Goal: Download file/media

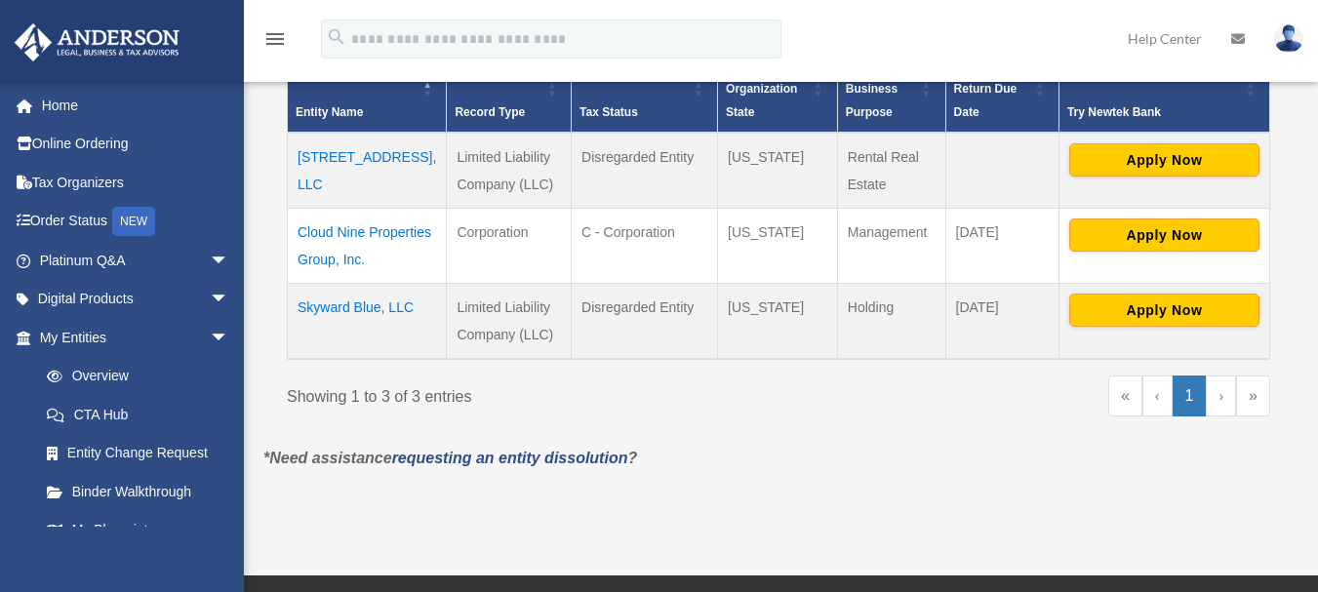
scroll to position [450, 0]
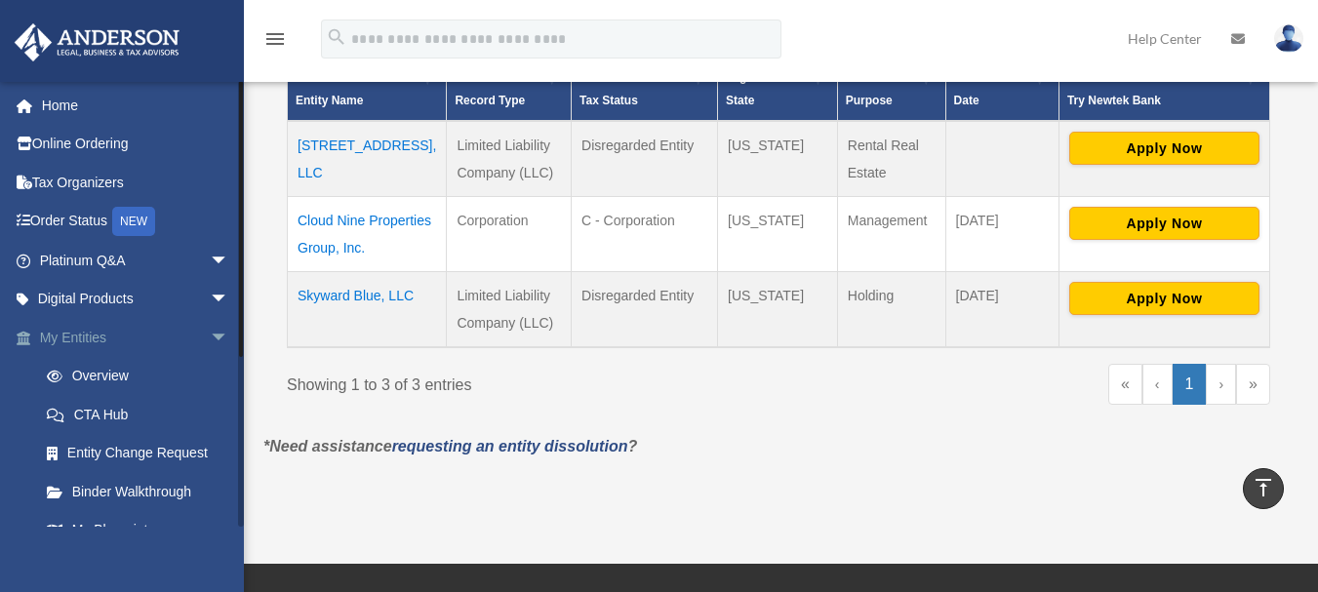
click at [97, 332] on link "My Entities arrow_drop_down" at bounding box center [136, 337] width 245 height 39
click at [210, 336] on span "arrow_drop_down" at bounding box center [229, 338] width 39 height 40
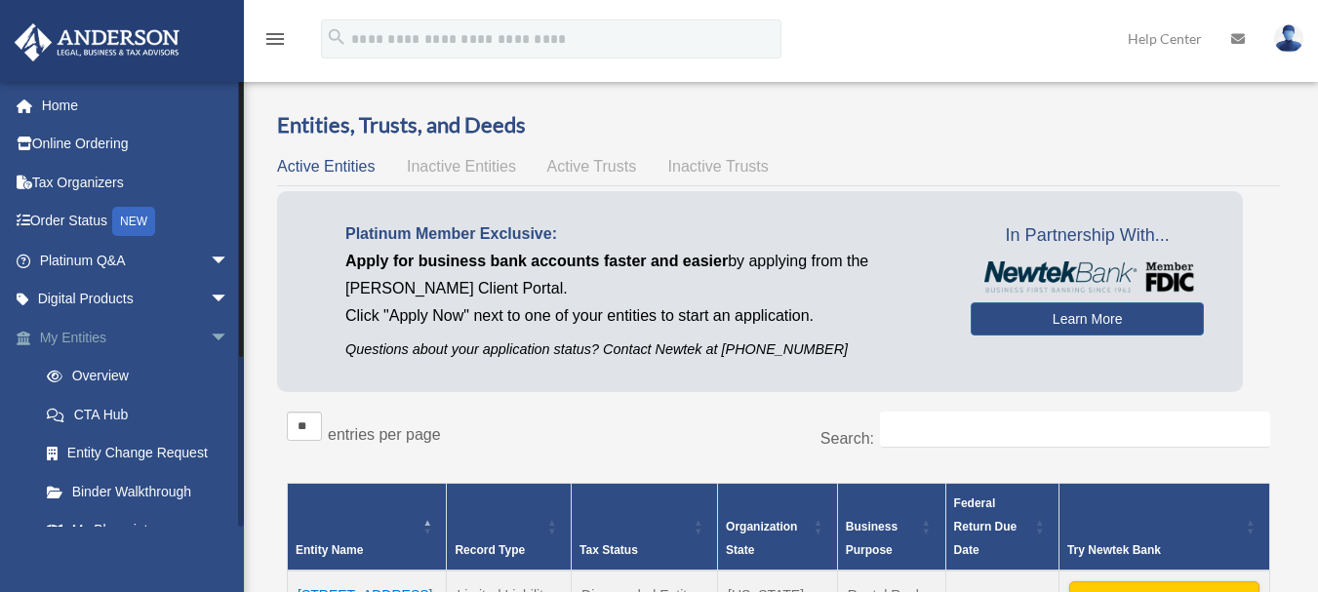
click at [211, 337] on span "arrow_drop_down" at bounding box center [229, 338] width 39 height 40
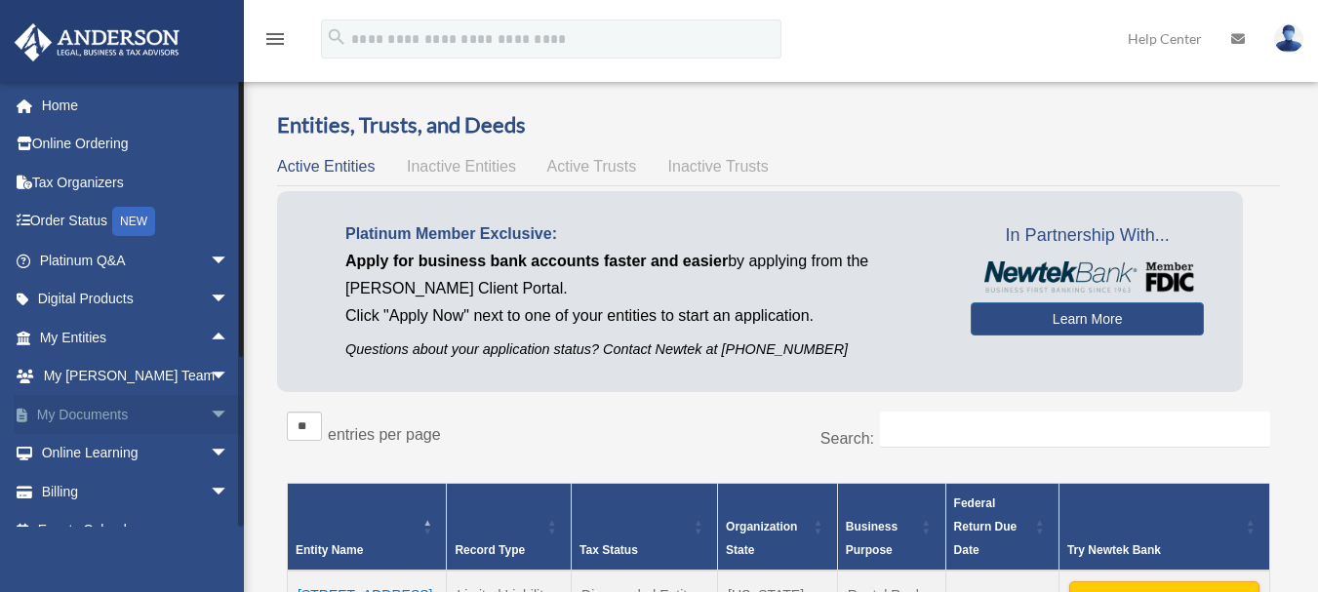
click at [210, 418] on span "arrow_drop_down" at bounding box center [229, 415] width 39 height 40
click at [77, 460] on link "Box" at bounding box center [142, 453] width 231 height 39
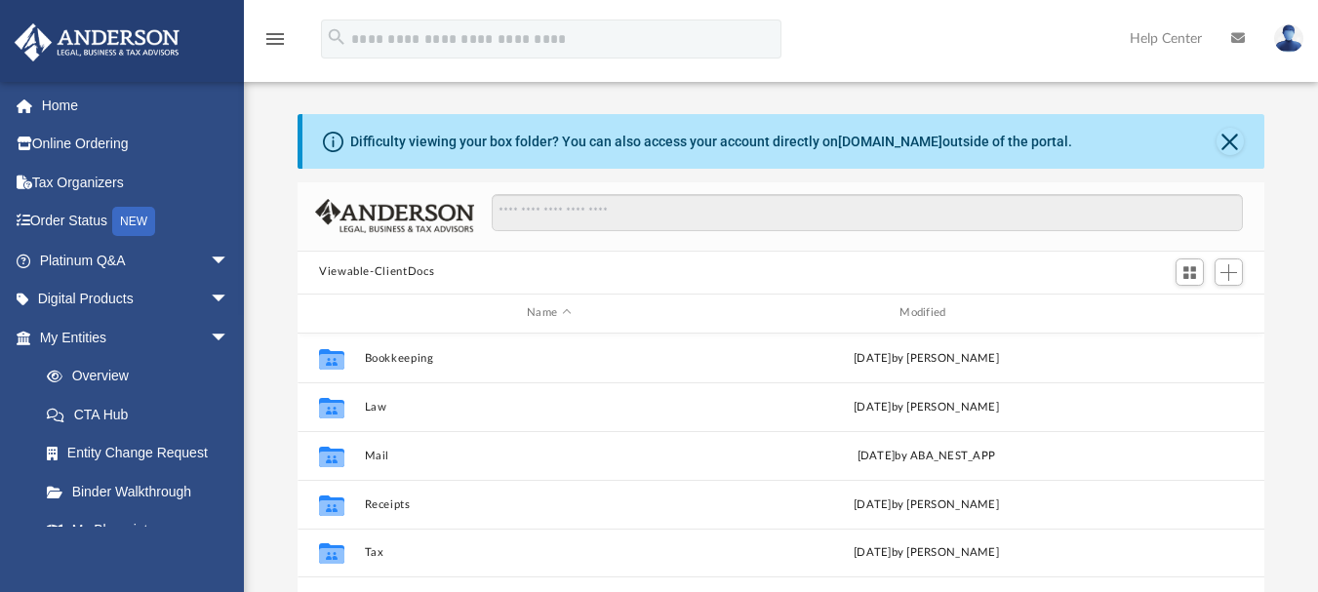
scroll to position [429, 952]
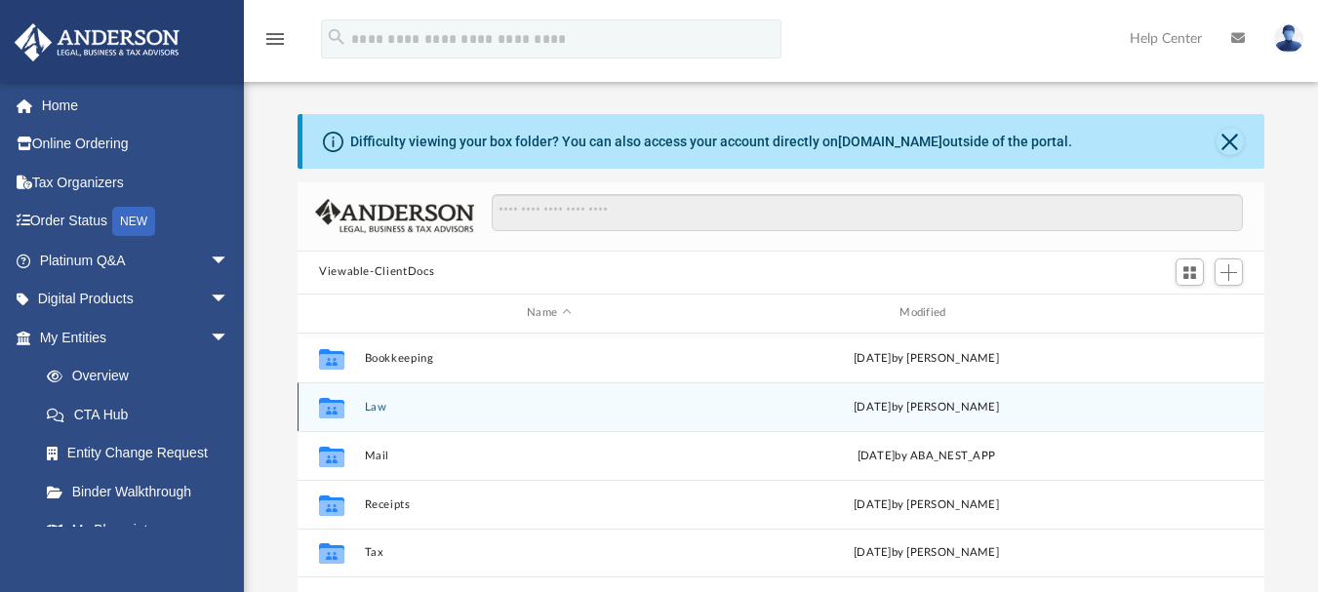
click at [421, 411] on button "Law" at bounding box center [549, 406] width 369 height 13
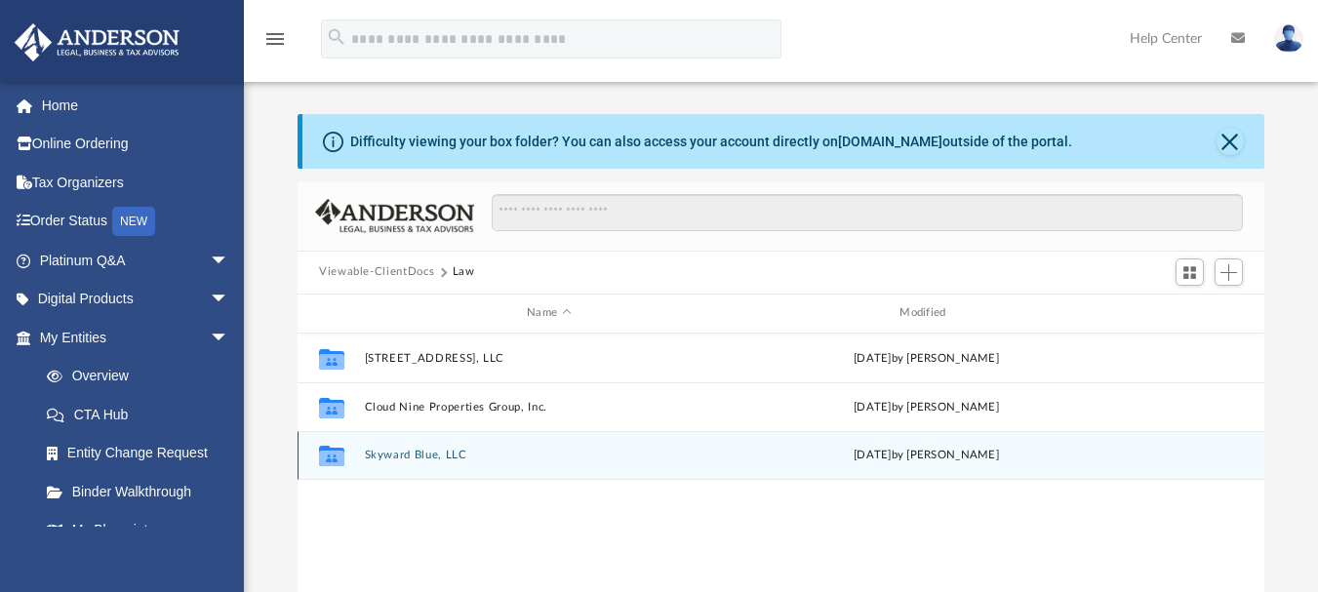
click at [435, 455] on button "Skyward Blue, LLC" at bounding box center [549, 455] width 369 height 13
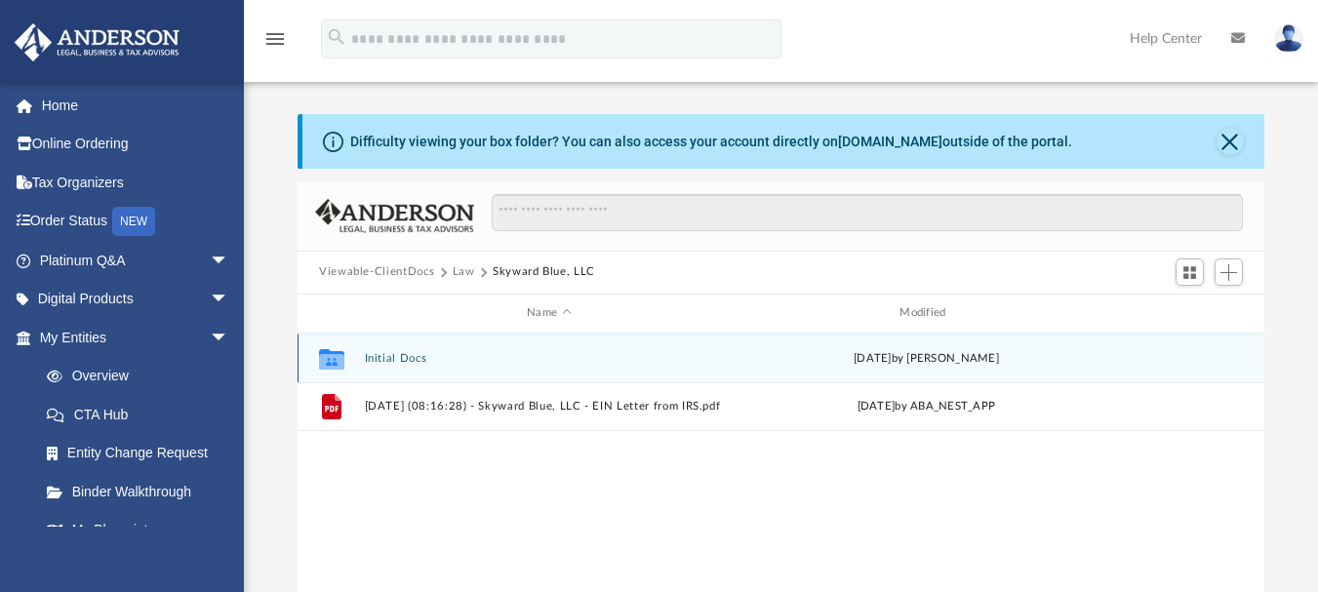
click at [389, 359] on button "Initial Docs" at bounding box center [549, 357] width 369 height 13
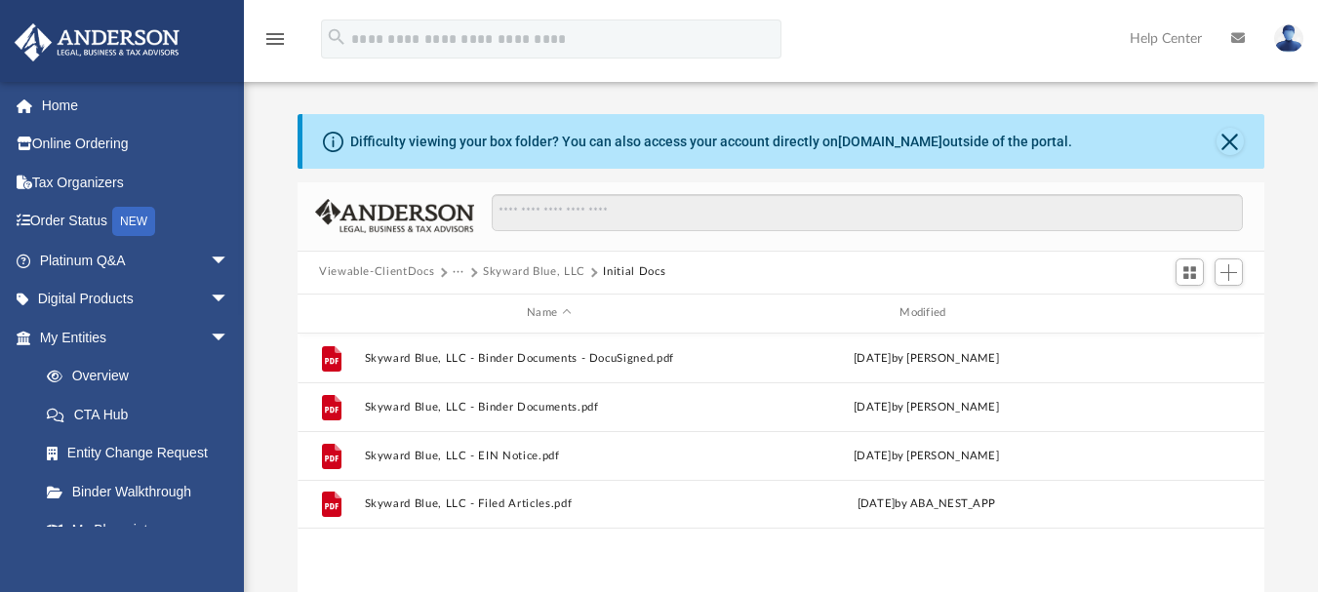
click at [538, 272] on button "Skyward Blue, LLC" at bounding box center [534, 272] width 102 height 18
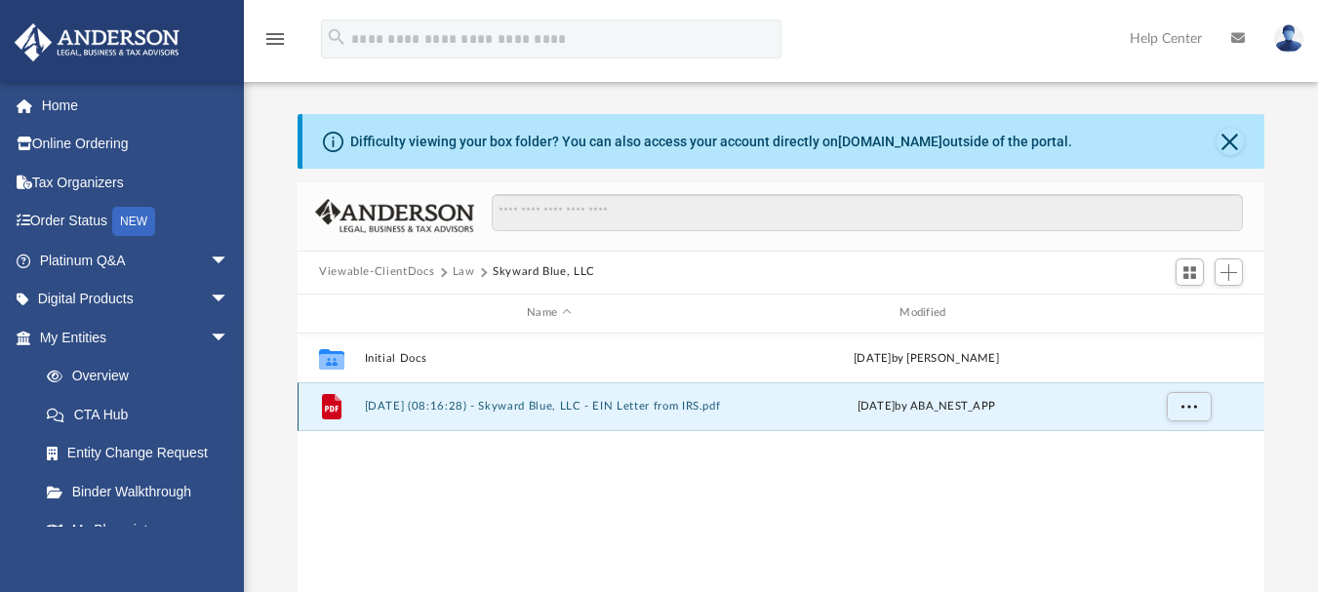
click at [544, 408] on button "[DATE] (08:16:28) - Skyward Blue, LLC - EIN Letter from IRS.pdf" at bounding box center [549, 406] width 369 height 13
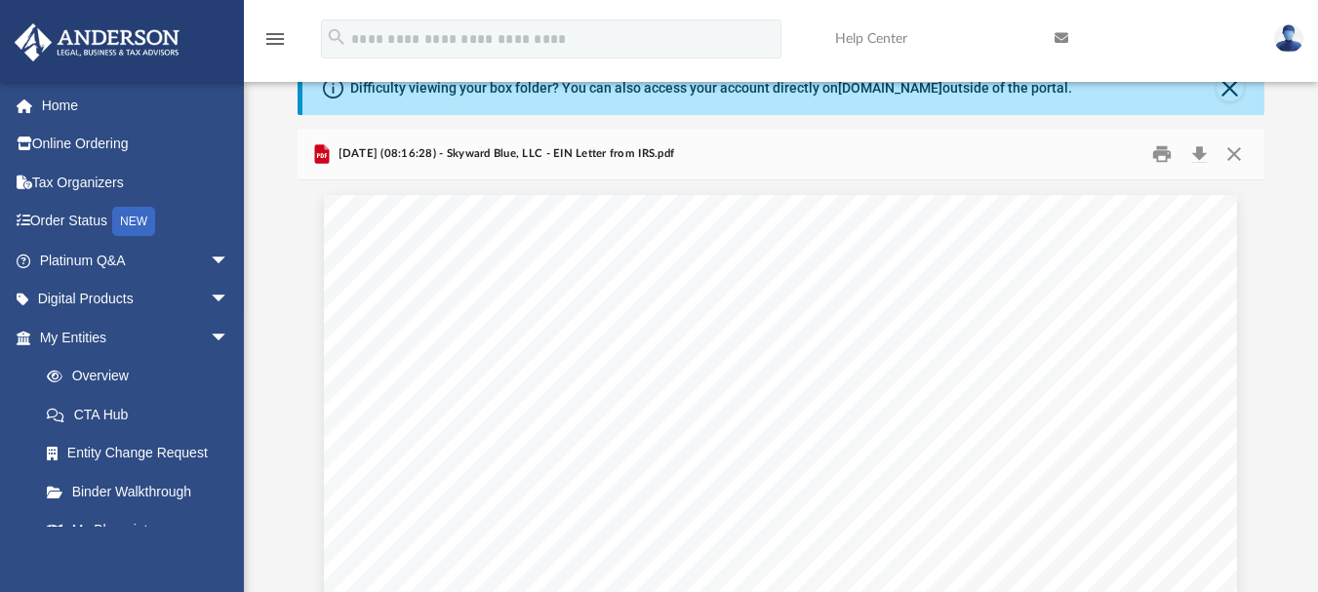
scroll to position [0, 0]
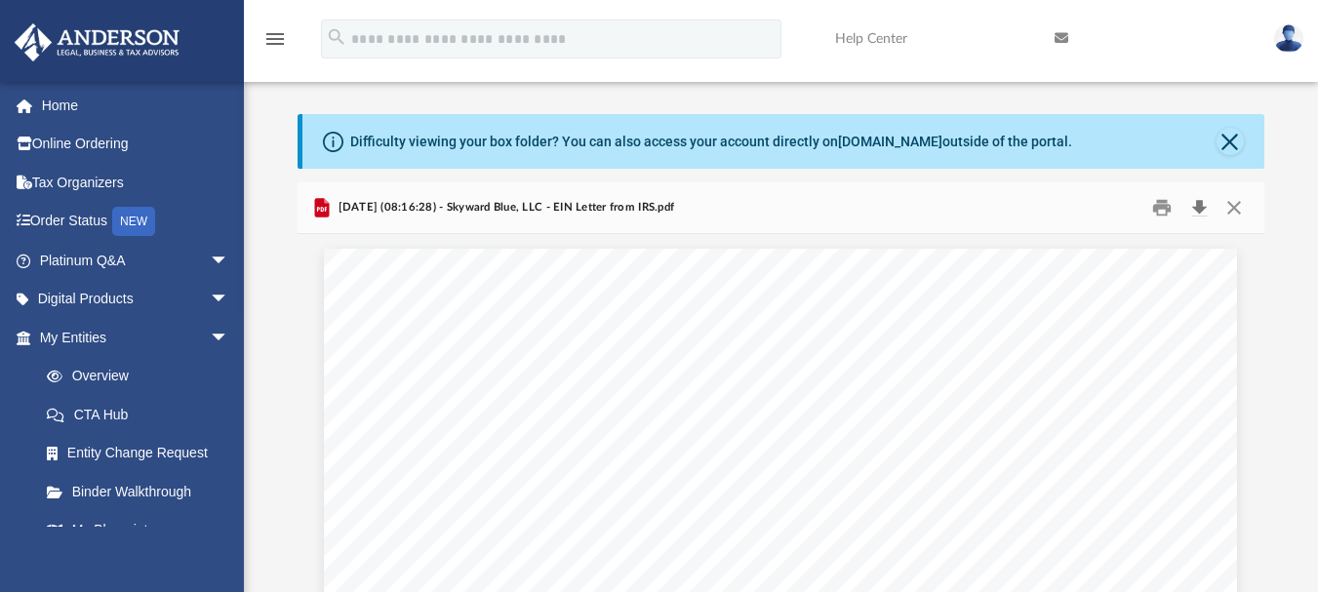
click at [1206, 208] on button "Download" at bounding box center [1198, 207] width 35 height 30
click at [1242, 205] on button "Close" at bounding box center [1233, 207] width 35 height 30
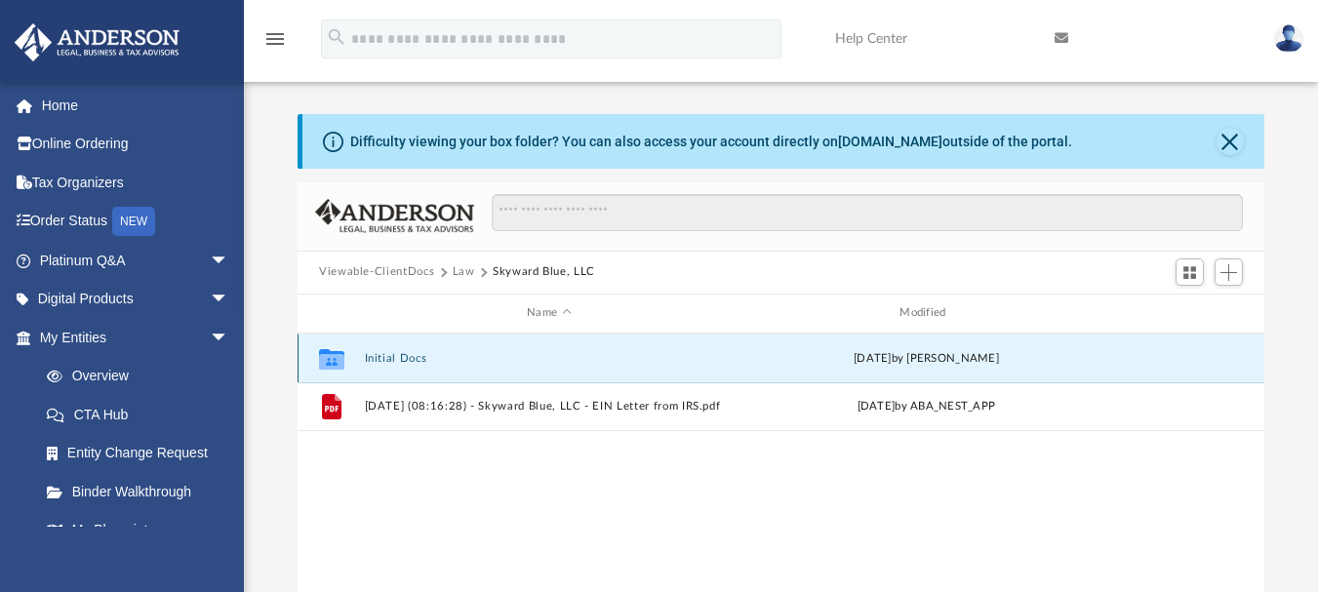
click at [403, 353] on button "Initial Docs" at bounding box center [549, 357] width 369 height 13
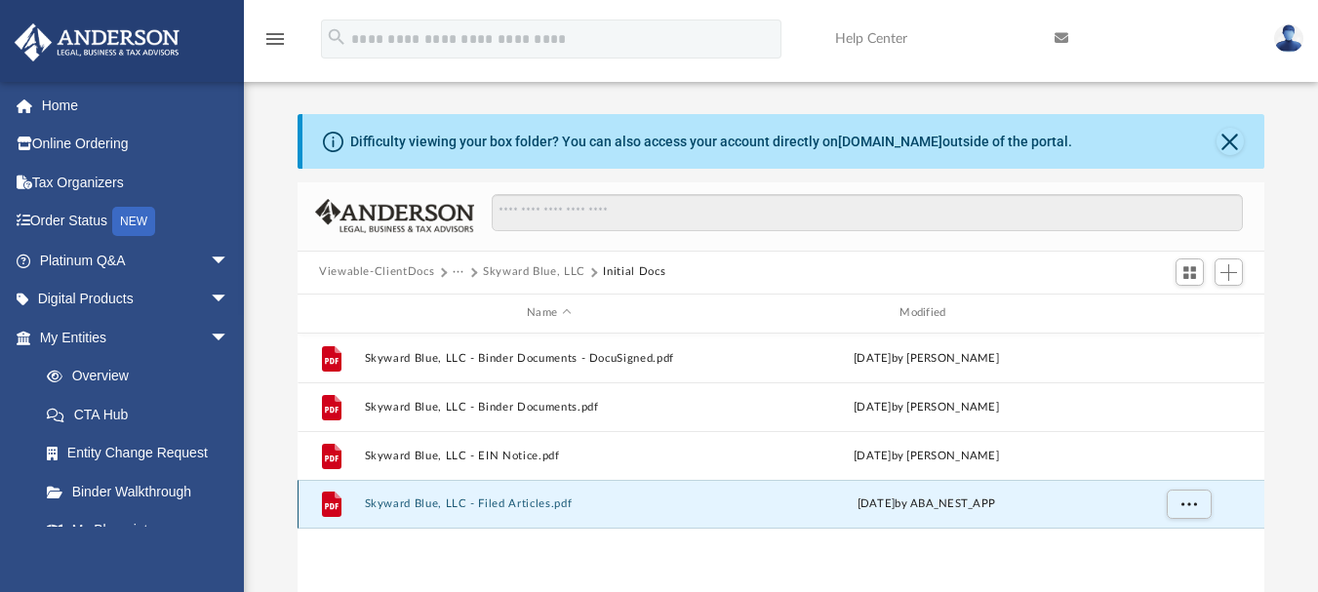
click at [527, 505] on button "Skyward Blue, LLC - Filed Articles.pdf" at bounding box center [549, 503] width 369 height 13
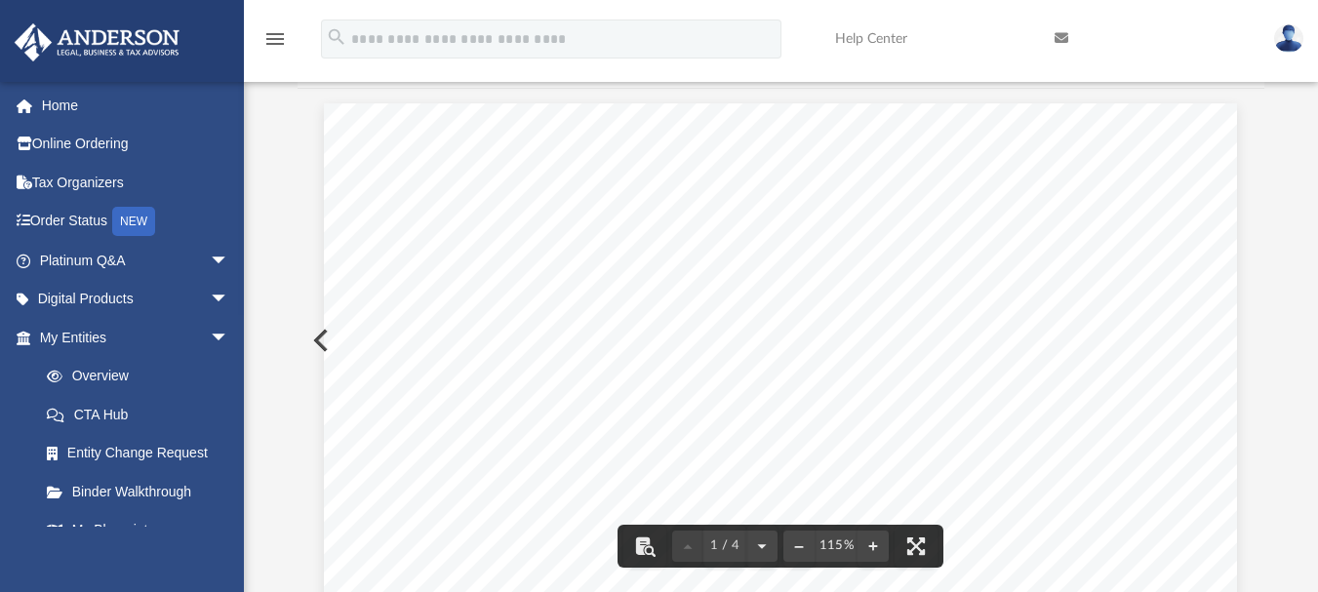
drag, startPoint x: 1150, startPoint y: 318, endPoint x: 1160, endPoint y: 319, distance: 9.8
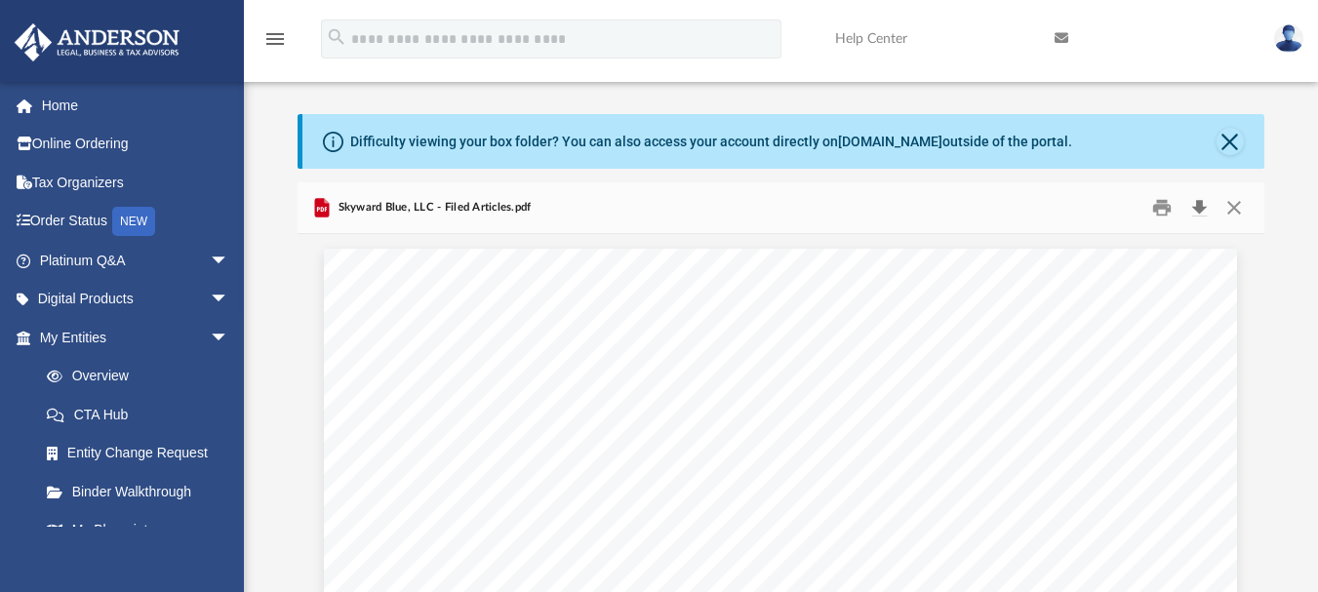
click at [1201, 203] on button "Download" at bounding box center [1198, 207] width 35 height 30
click at [1280, 231] on div "Difficulty viewing your box folder? You can also access your account directly o…" at bounding box center [781, 425] width 1074 height 623
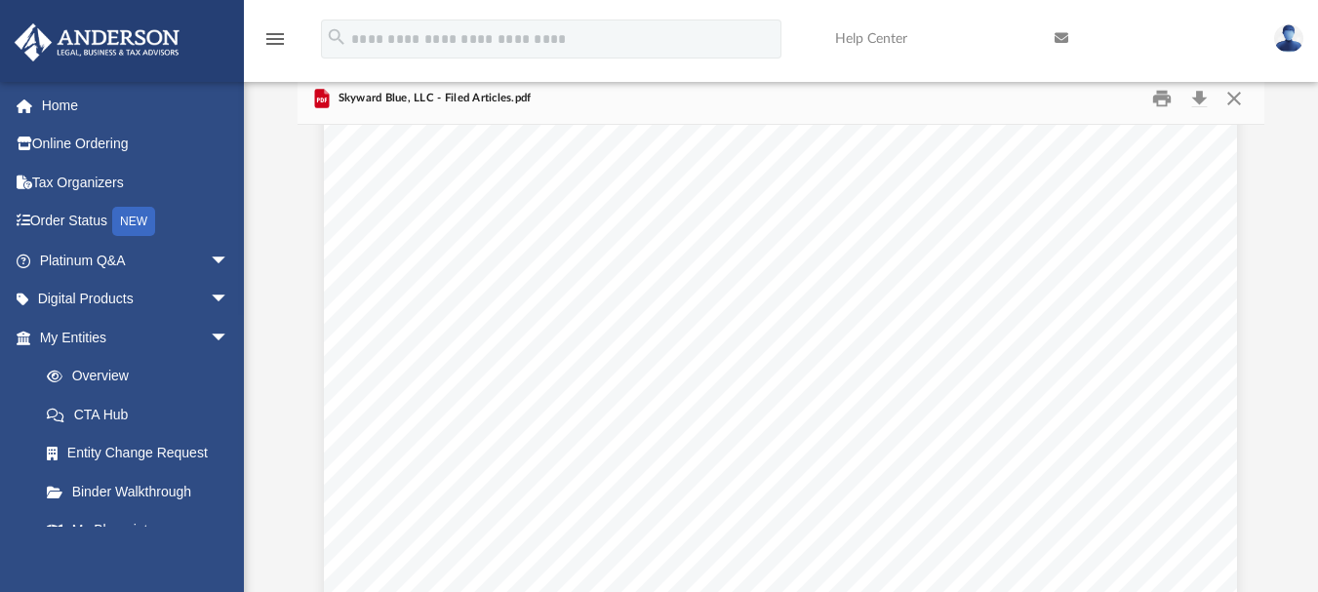
scroll to position [222, 0]
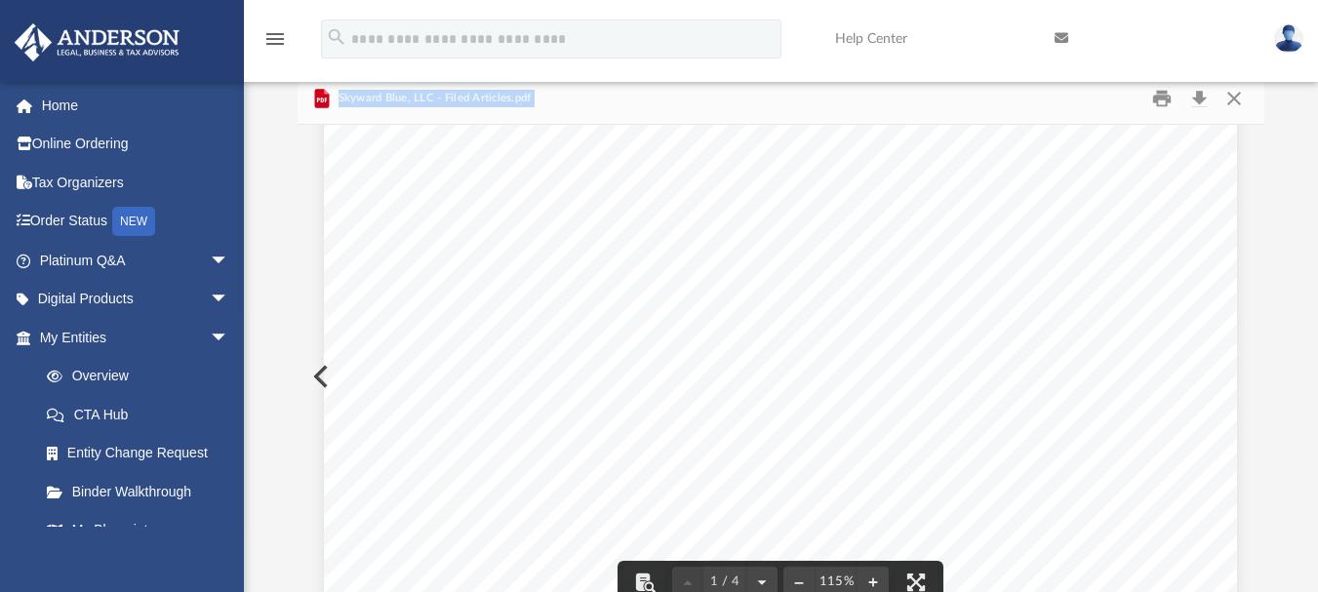
drag, startPoint x: 1255, startPoint y: 186, endPoint x: 1251, endPoint y: 208, distance: 21.8
click at [1251, 208] on div "Viewable-ClientDocs ··· Skyward Blue, LLC Initial Docs Name Modified File Skywa…" at bounding box center [780, 350] width 967 height 555
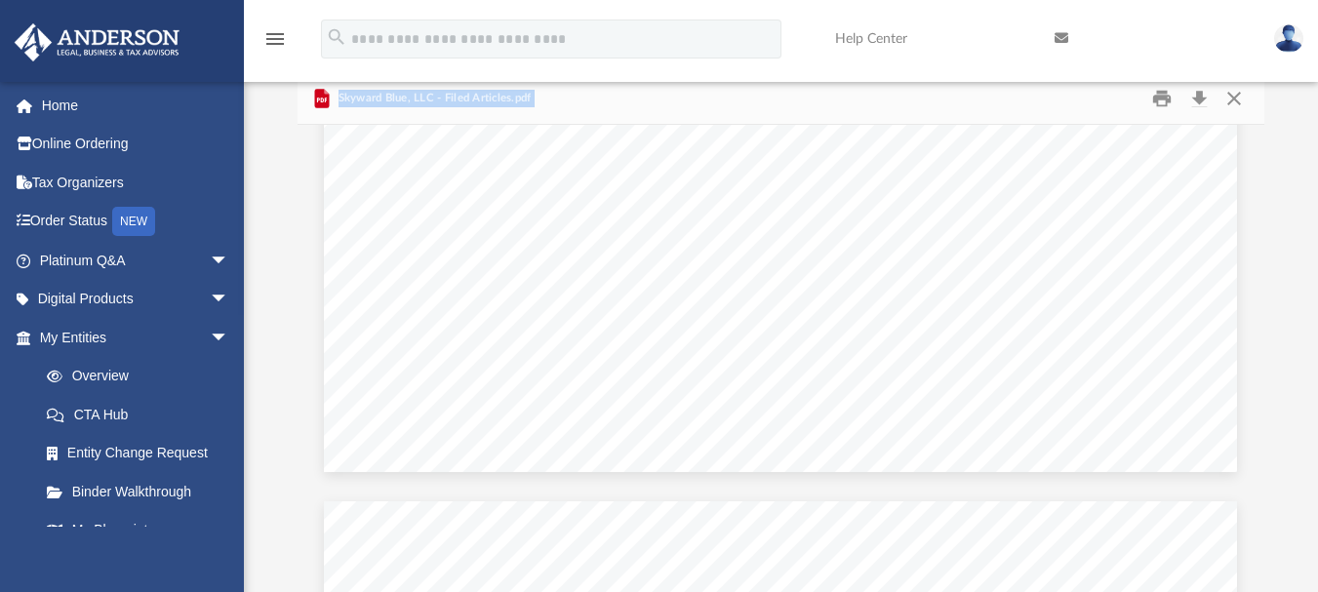
scroll to position [3290, 0]
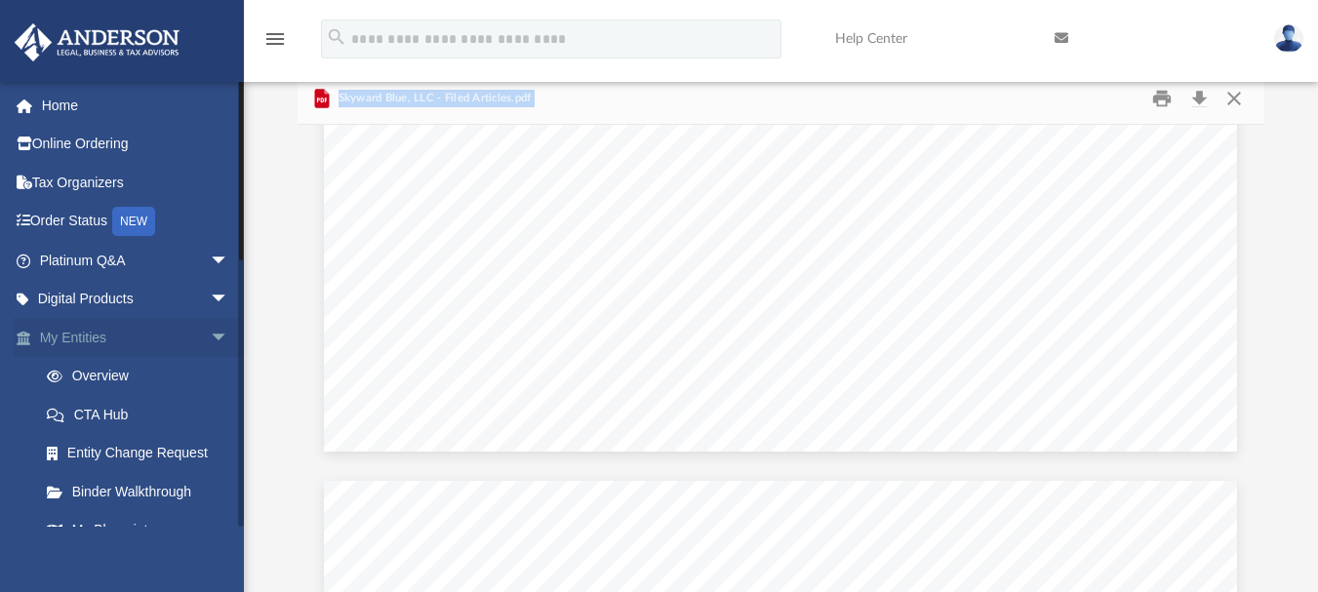
click at [210, 341] on span "arrow_drop_down" at bounding box center [229, 338] width 39 height 40
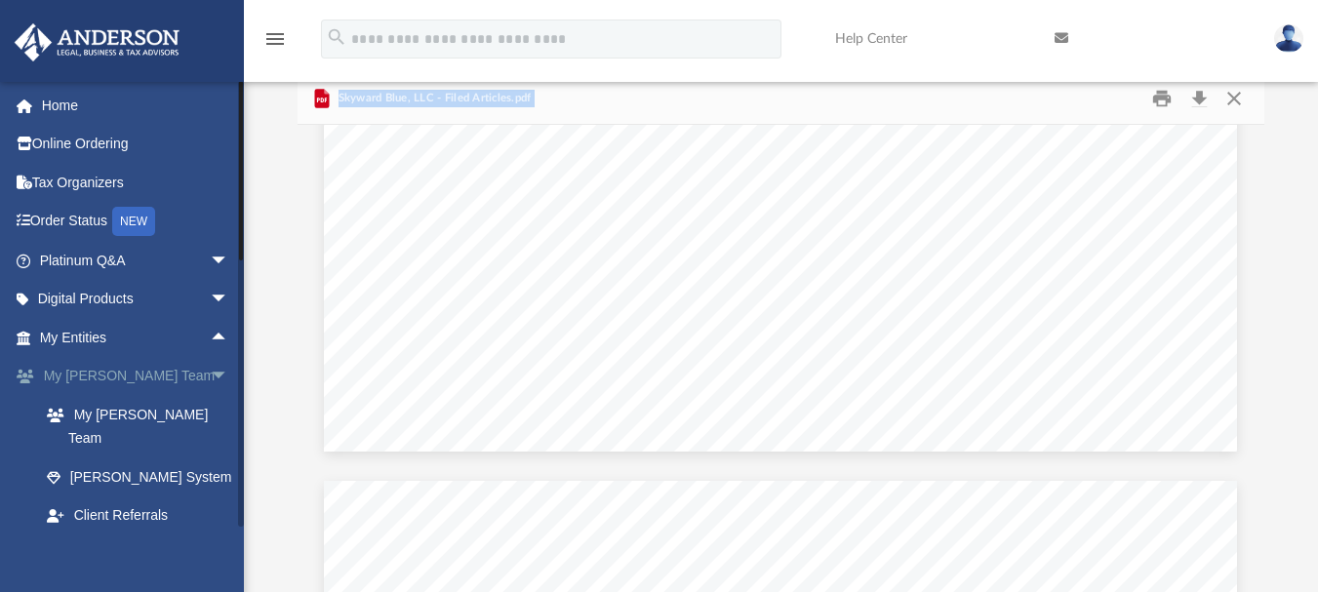
click at [210, 379] on span "arrow_drop_down" at bounding box center [229, 377] width 39 height 40
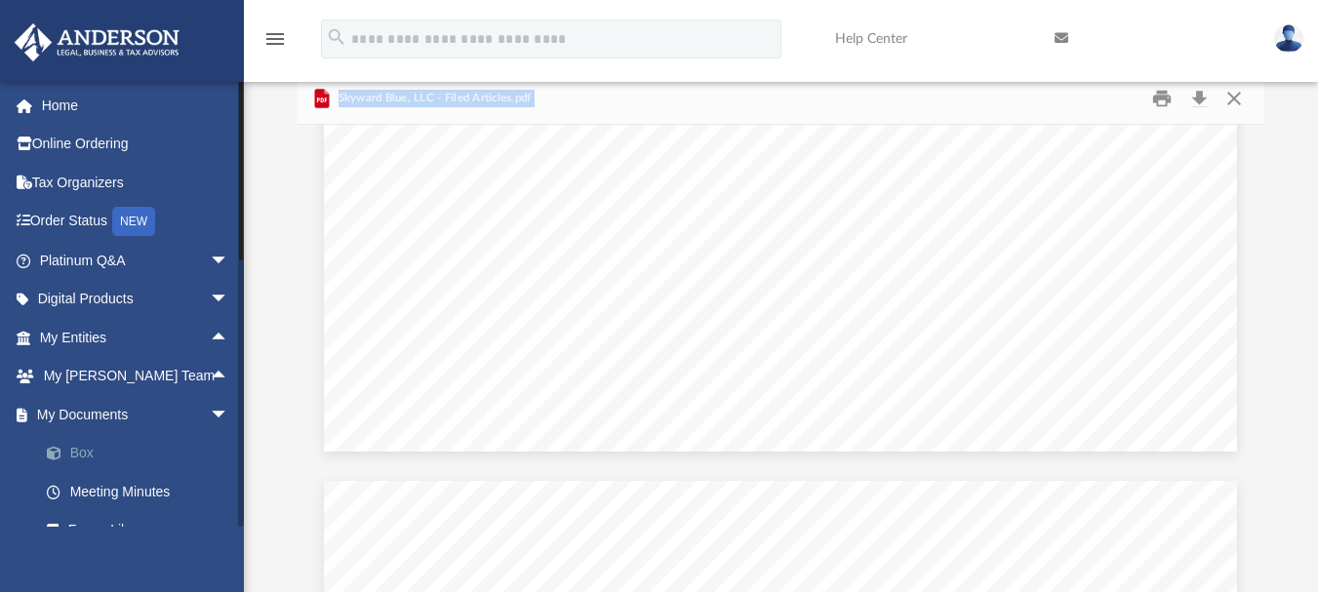
click at [127, 452] on link "Box" at bounding box center [142, 453] width 231 height 39
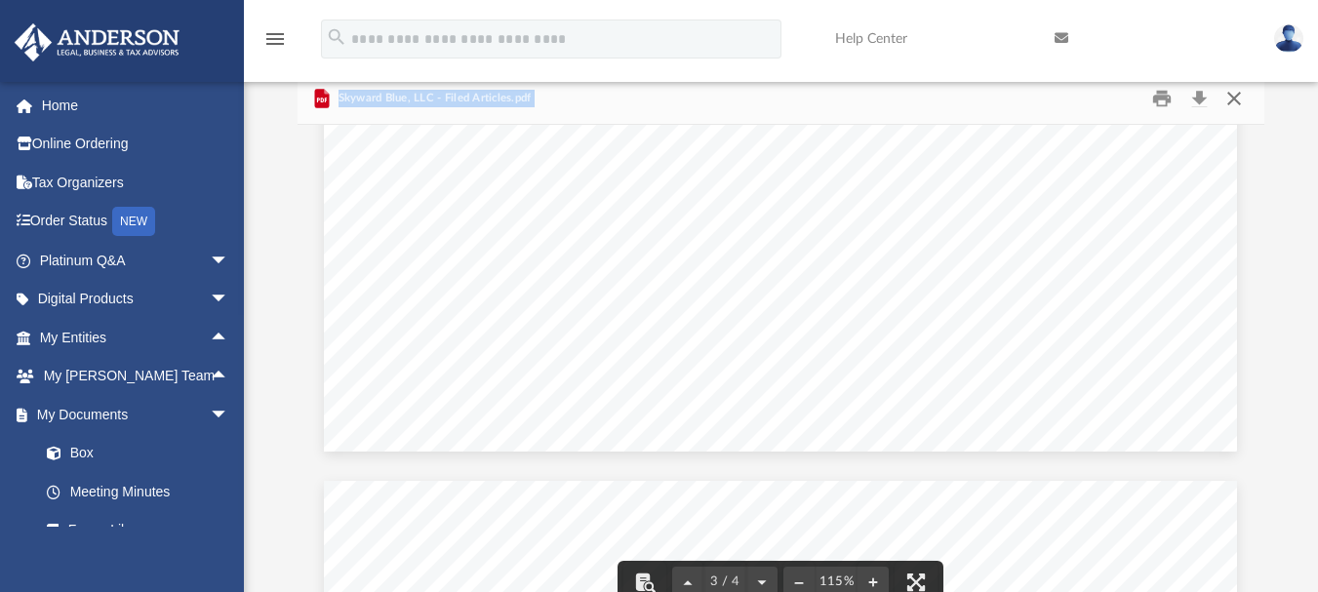
click at [1232, 94] on button "Close" at bounding box center [1233, 98] width 35 height 30
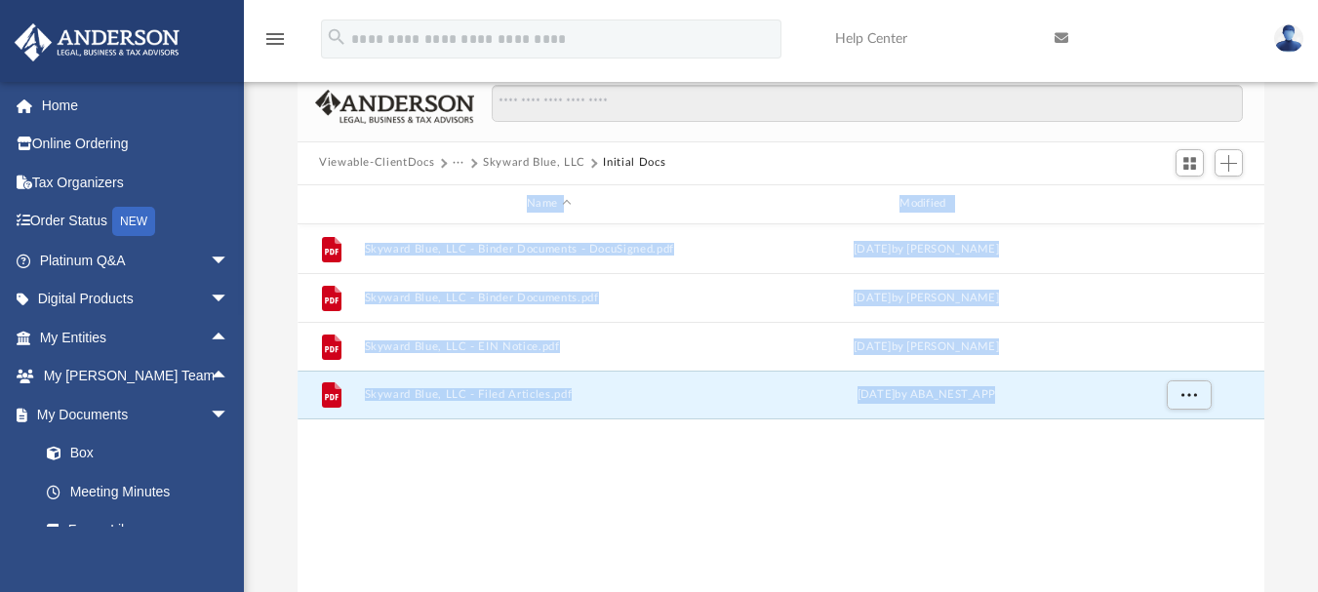
click at [542, 455] on div "File Skyward Blue, LLC - Binder Documents - DocuSigned.pdf [DATE] by [PERSON_NA…" at bounding box center [780, 426] width 967 height 404
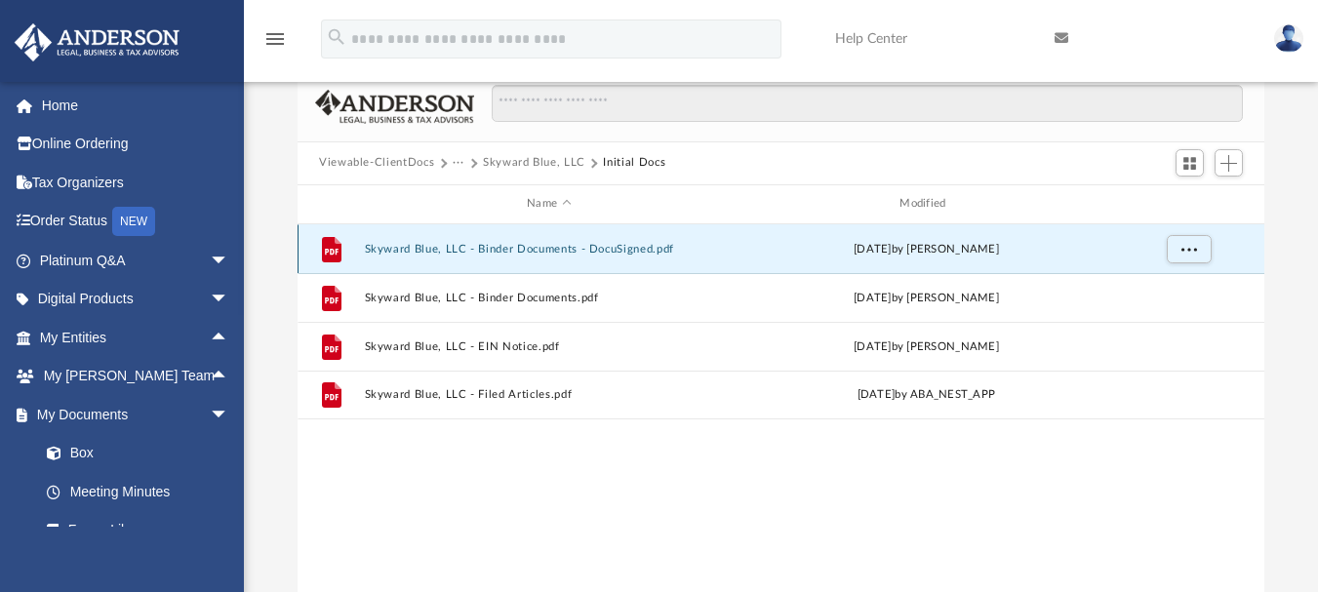
click at [568, 244] on button "Skyward Blue, LLC - Binder Documents - DocuSigned.pdf" at bounding box center [549, 248] width 369 height 13
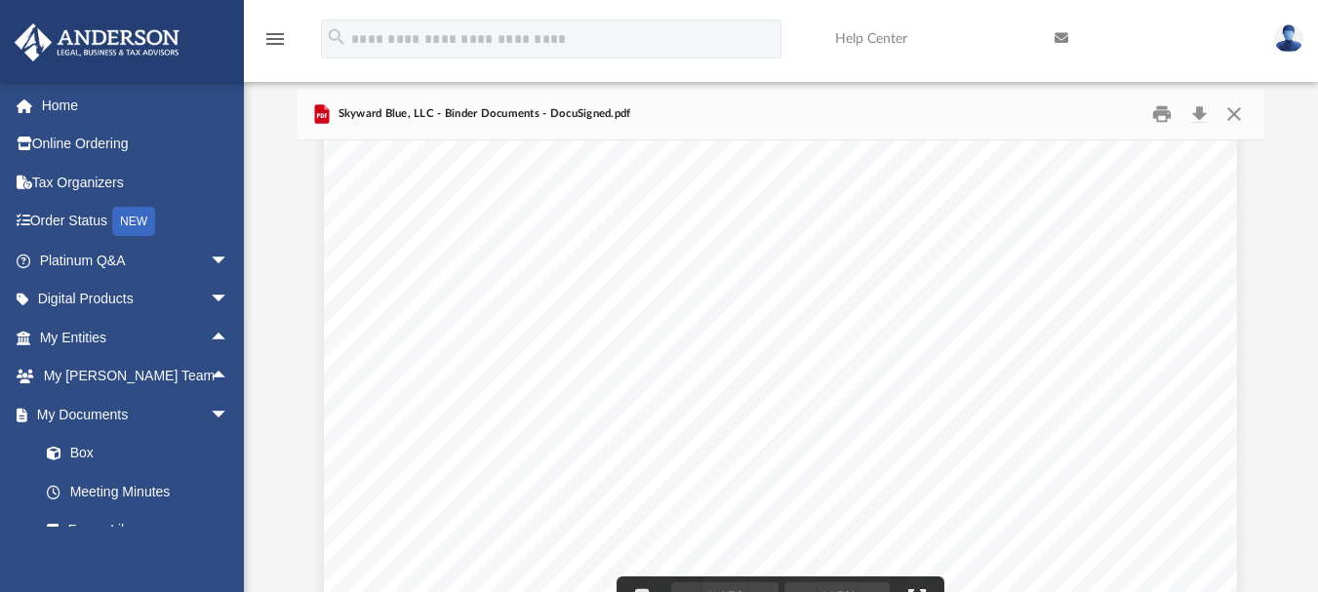
scroll to position [90, 0]
drag, startPoint x: 600, startPoint y: 380, endPoint x: 912, endPoint y: 402, distance: 312.8
click at [610, 381] on span "This section is where you will keep your Company’s banking information." at bounding box center [805, 376] width 489 height 17
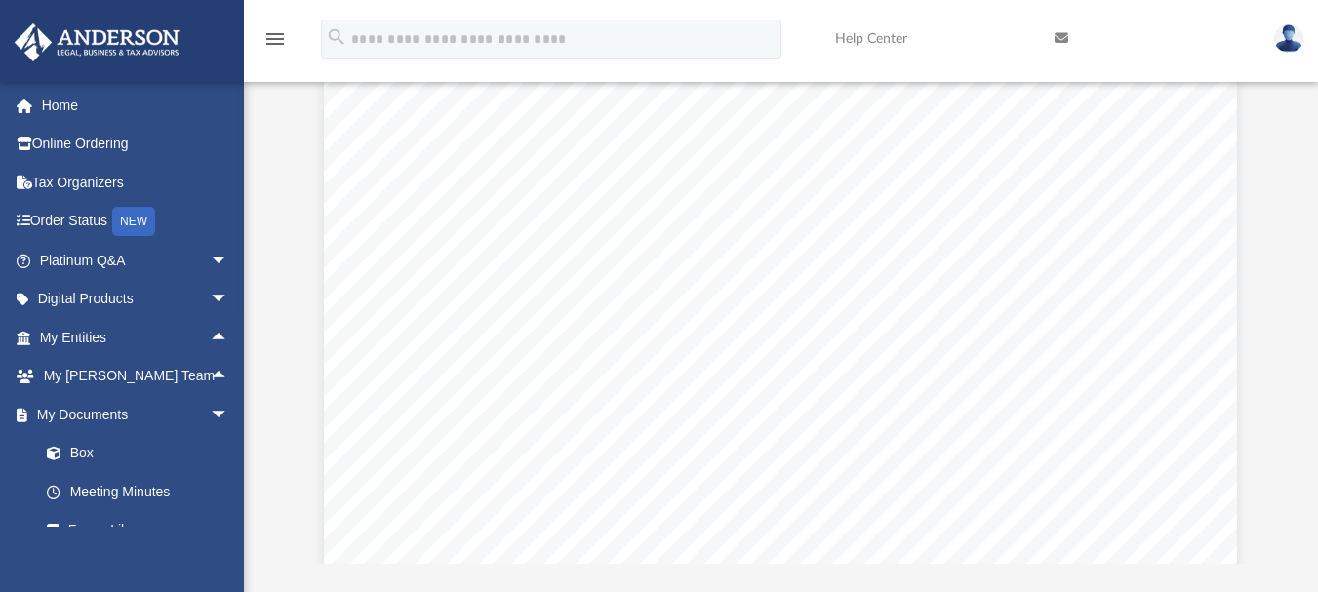
scroll to position [67032, 0]
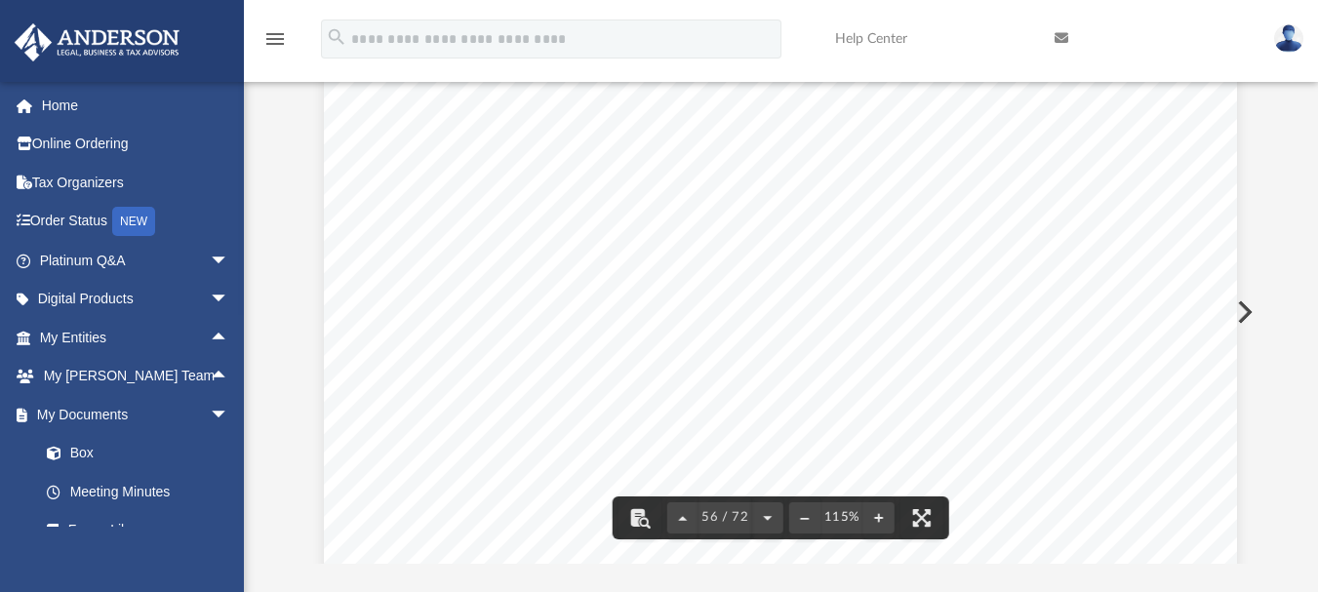
click at [1254, 477] on div "Scroll to top vertical_align_top" at bounding box center [1263, 488] width 41 height 41
click at [1260, 477] on div "Scroll to top vertical_align_top" at bounding box center [1263, 488] width 41 height 41
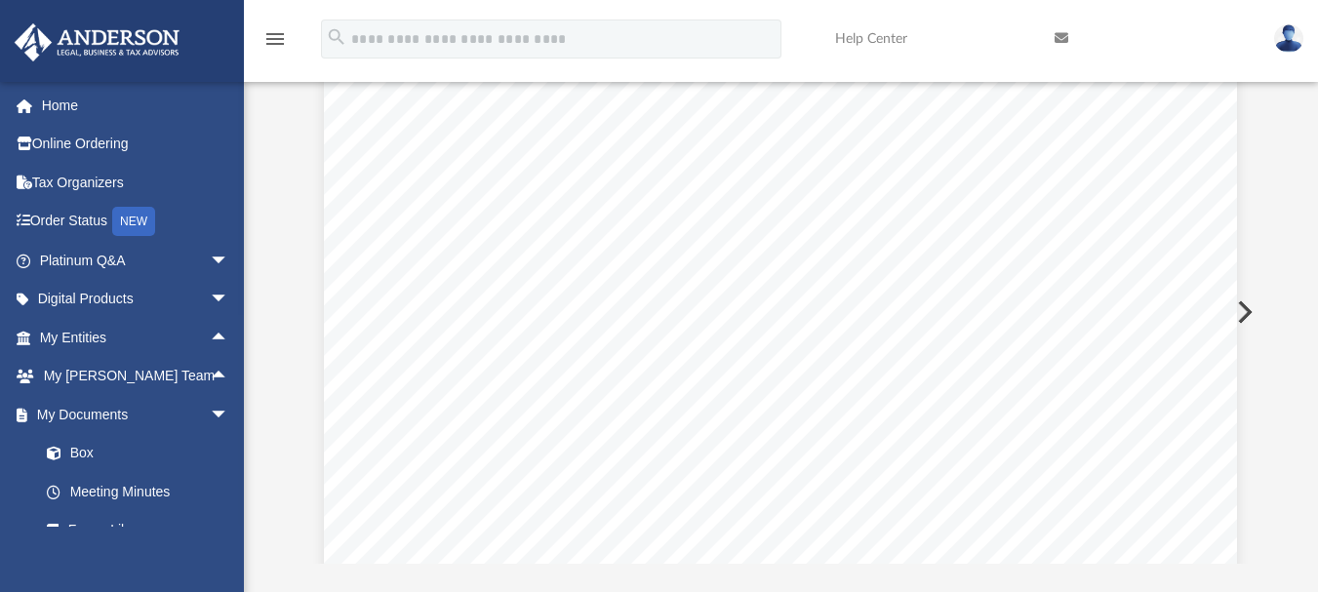
click at [1257, 477] on div "Scroll to top vertical_align_top" at bounding box center [1263, 488] width 41 height 41
click at [1254, 477] on div "Scroll to top vertical_align_top" at bounding box center [1263, 488] width 41 height 41
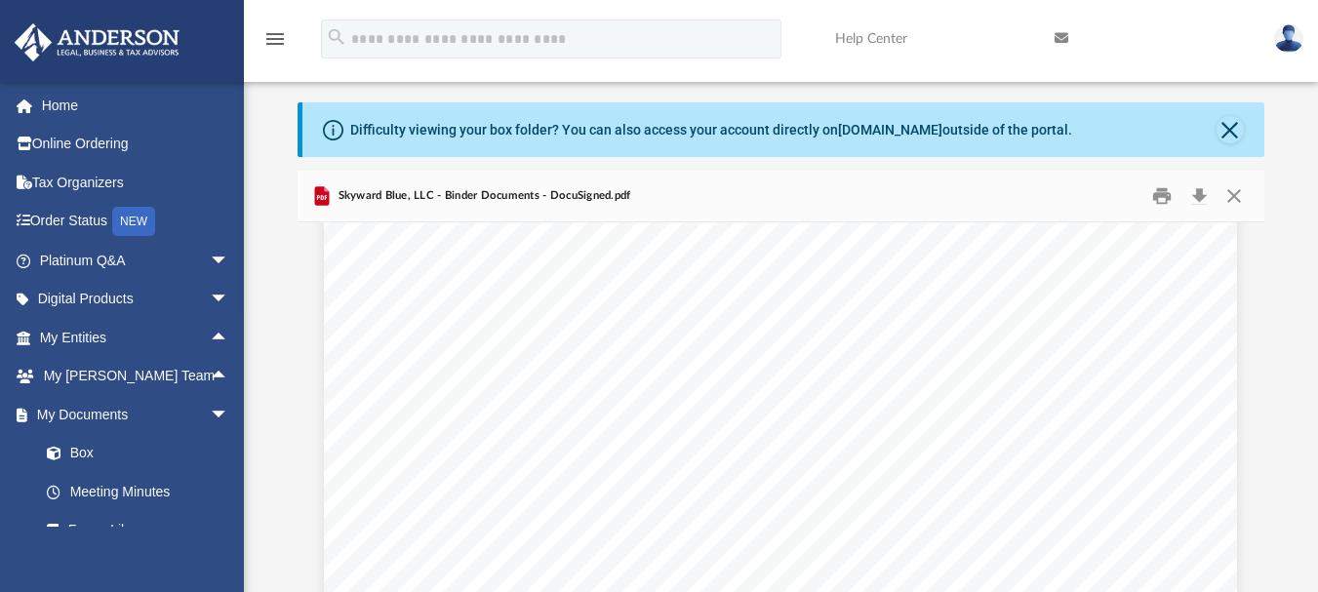
scroll to position [10, 0]
click at [1205, 195] on button "Download" at bounding box center [1198, 197] width 35 height 30
